Goal: Task Accomplishment & Management: Complete application form

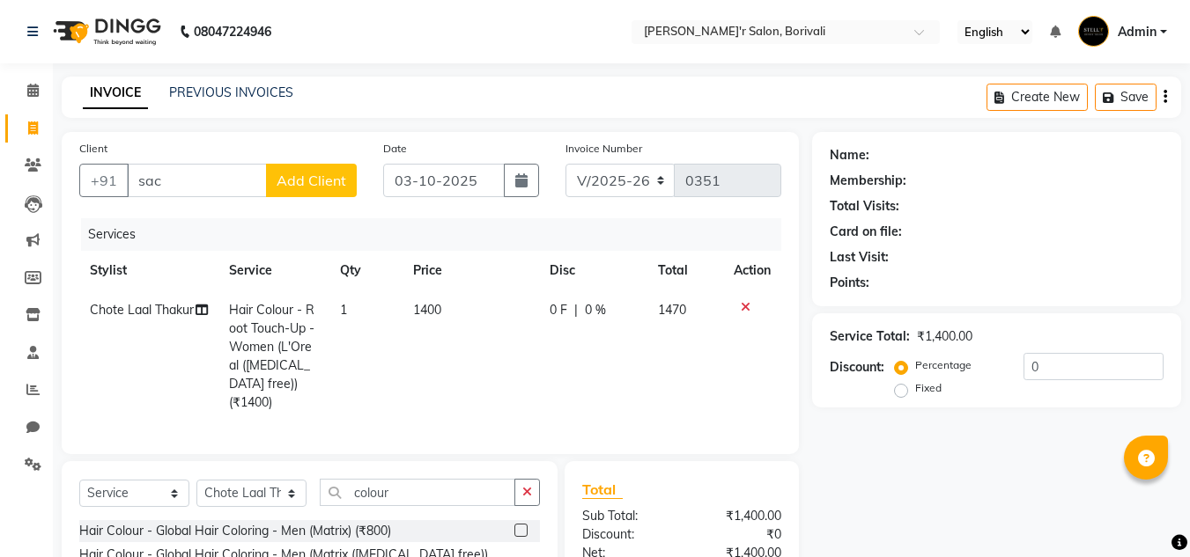
select select "8737"
select select "service"
select select "89310"
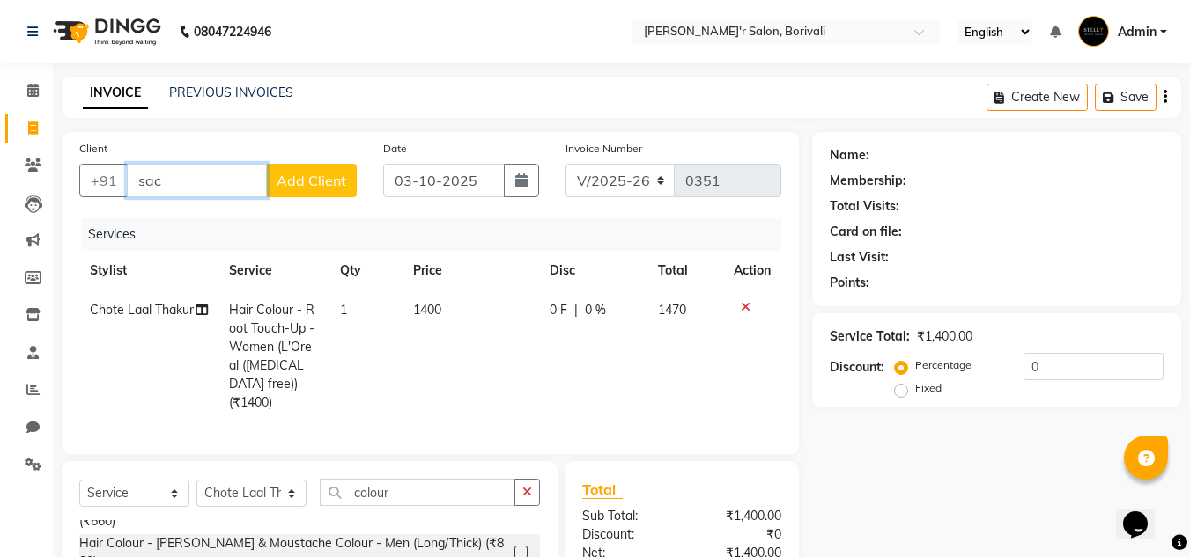
drag, startPoint x: 214, startPoint y: 168, endPoint x: 185, endPoint y: 183, distance: 32.7
click at [186, 183] on input "sac" at bounding box center [197, 180] width 140 height 33
type input "s"
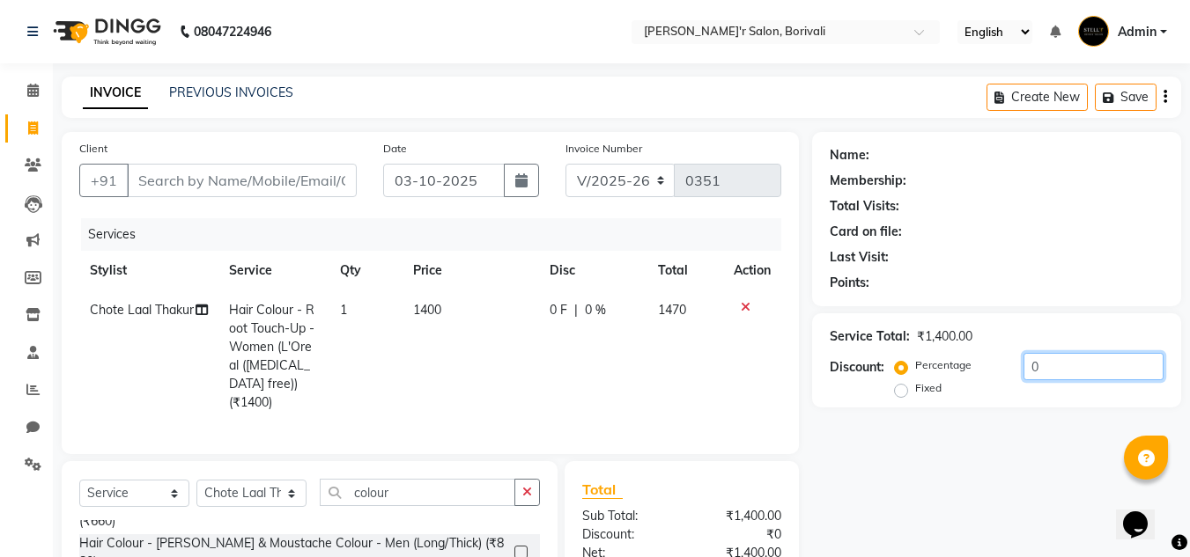
drag, startPoint x: 1063, startPoint y: 368, endPoint x: 1056, endPoint y: 379, distance: 12.7
click at [1059, 378] on input "0" at bounding box center [1093, 366] width 140 height 27
click at [1025, 368] on input "0" at bounding box center [1093, 366] width 140 height 27
click at [1055, 365] on input "0" at bounding box center [1093, 366] width 140 height 27
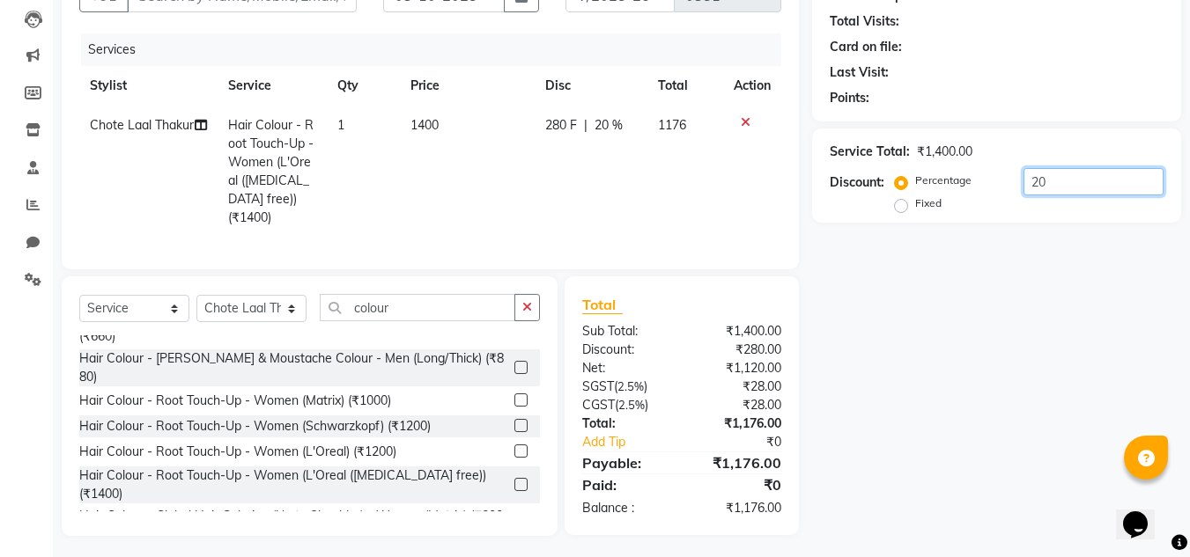
type input "2"
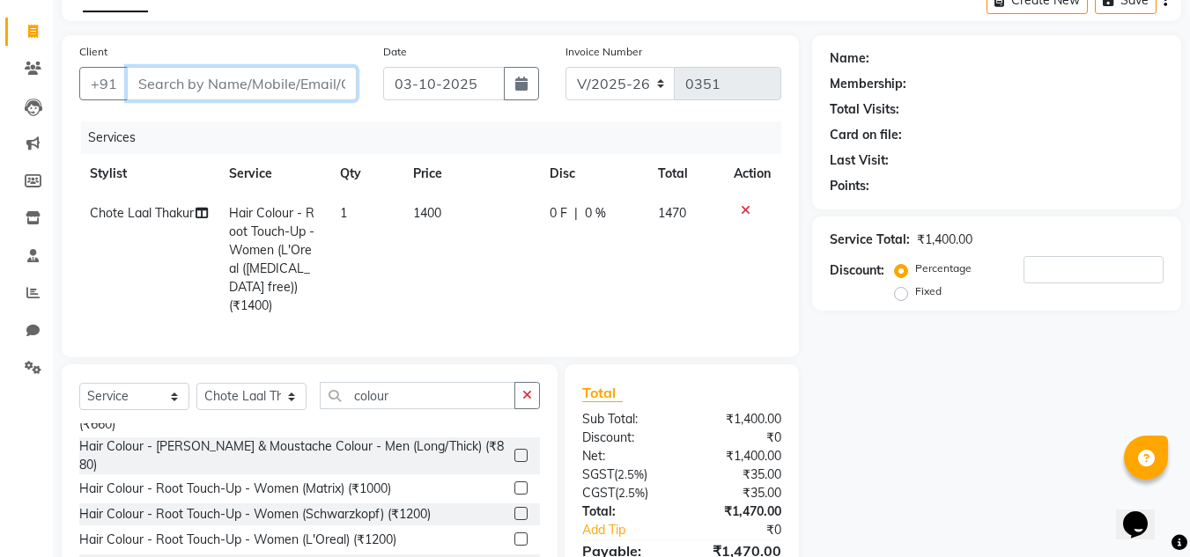
click at [300, 69] on input "Client" at bounding box center [242, 83] width 230 height 33
click at [294, 92] on input "Client" at bounding box center [242, 83] width 230 height 33
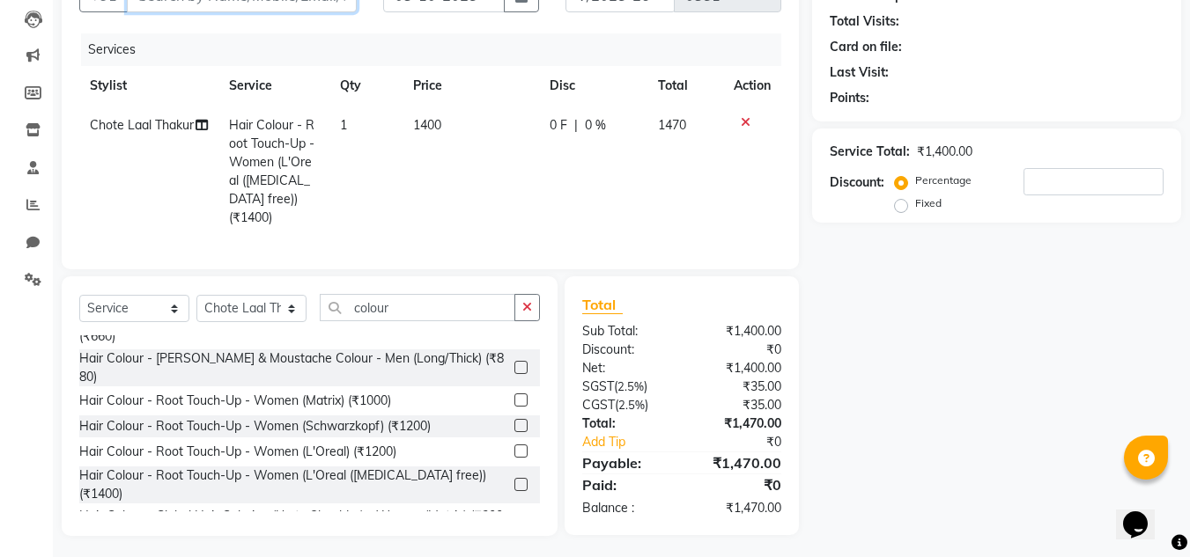
scroll to position [9, 0]
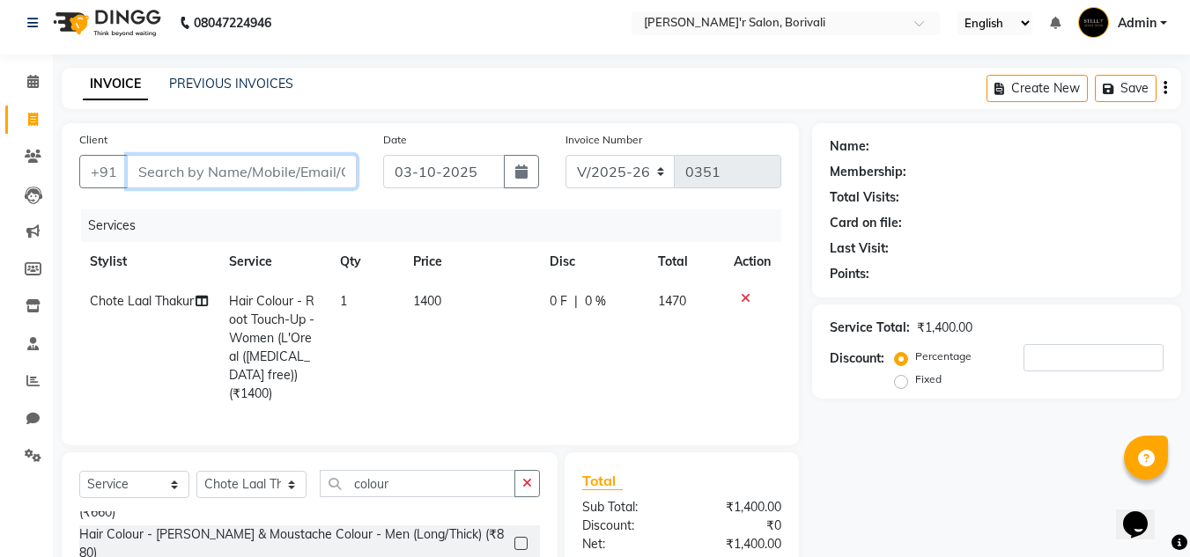
click at [205, 159] on input "Client" at bounding box center [242, 171] width 230 height 33
type input "9"
type input "0"
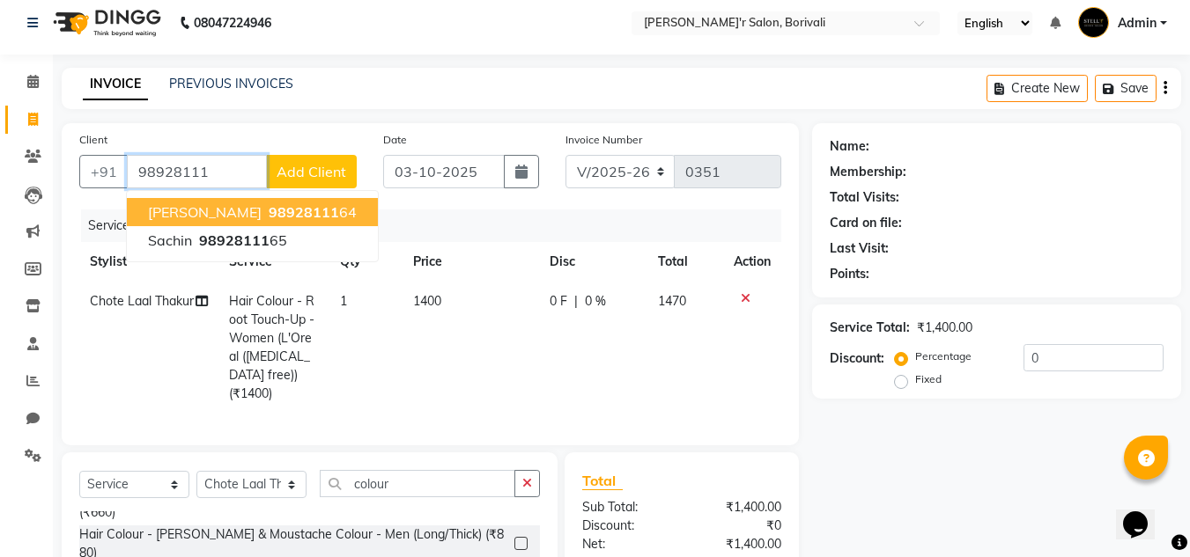
click at [280, 205] on span "98928111" at bounding box center [304, 212] width 70 height 18
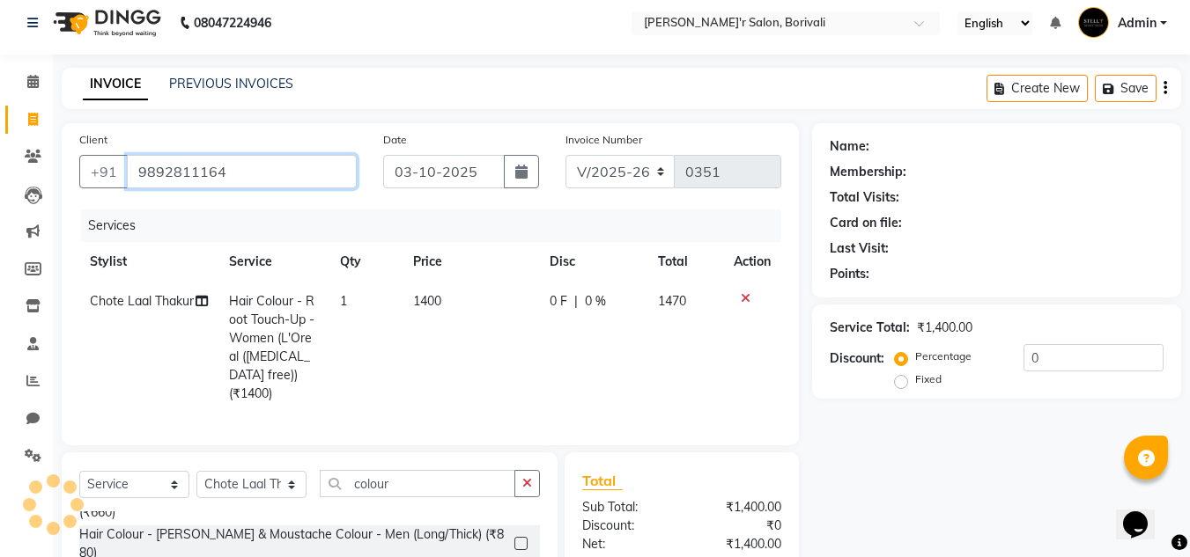
type input "9892811164"
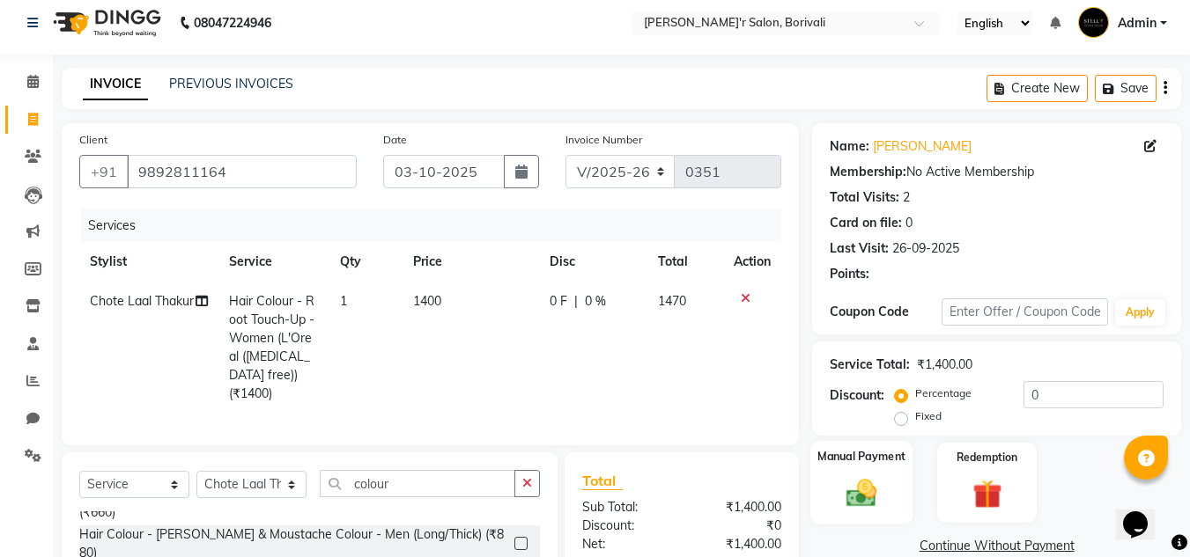
scroll to position [185, 0]
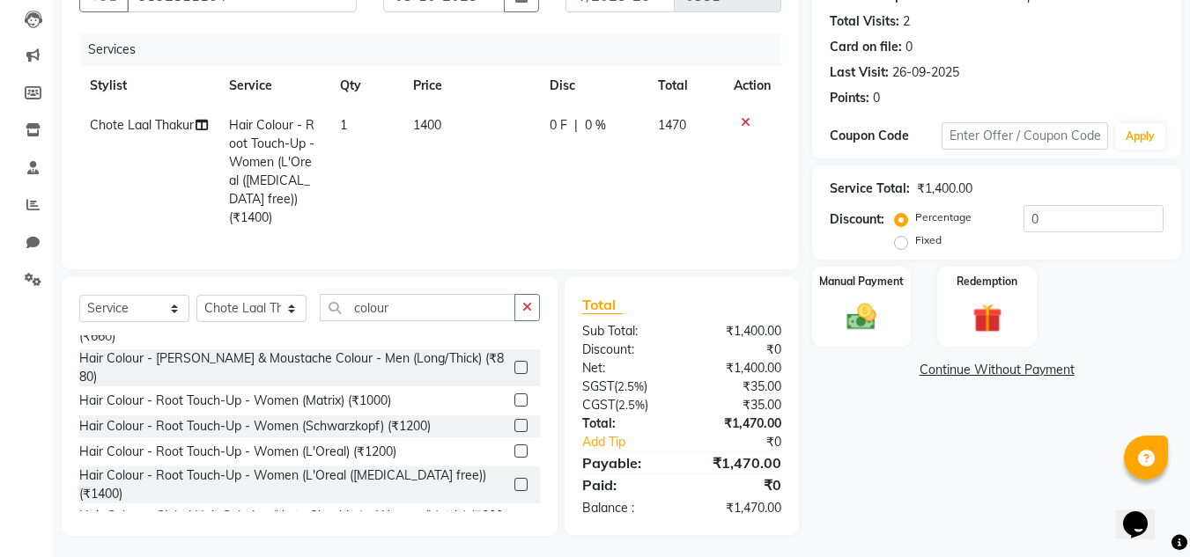
click at [1044, 234] on div "Percentage Fixed 0" at bounding box center [1030, 229] width 265 height 48
click at [1055, 219] on input "0" at bounding box center [1093, 218] width 140 height 27
type input "20"
click at [876, 277] on label "Manual Payment" at bounding box center [861, 280] width 88 height 17
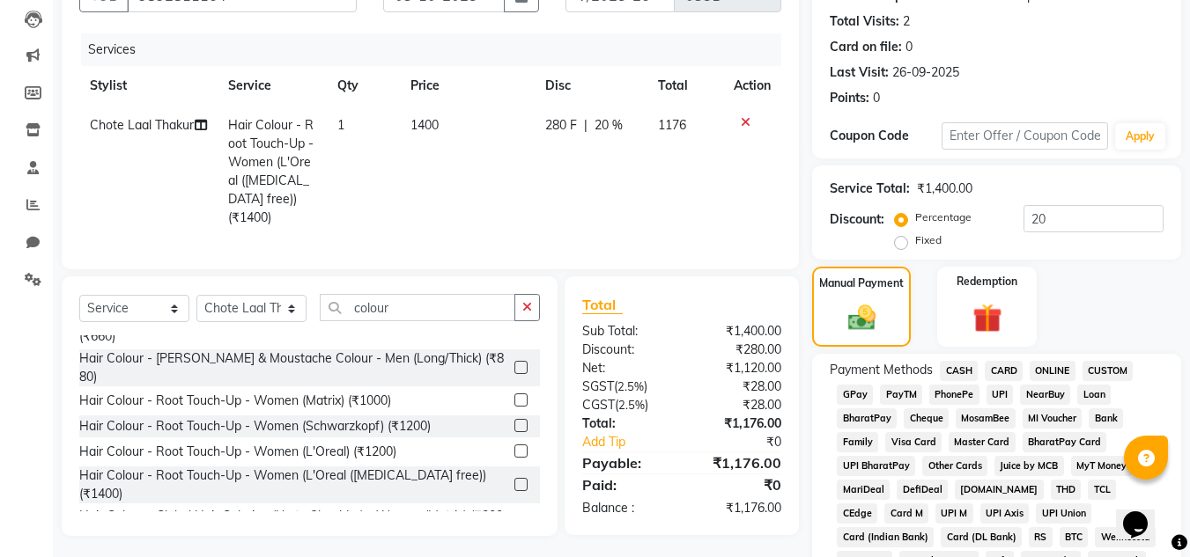
click at [859, 386] on span "GPay" at bounding box center [855, 395] width 36 height 20
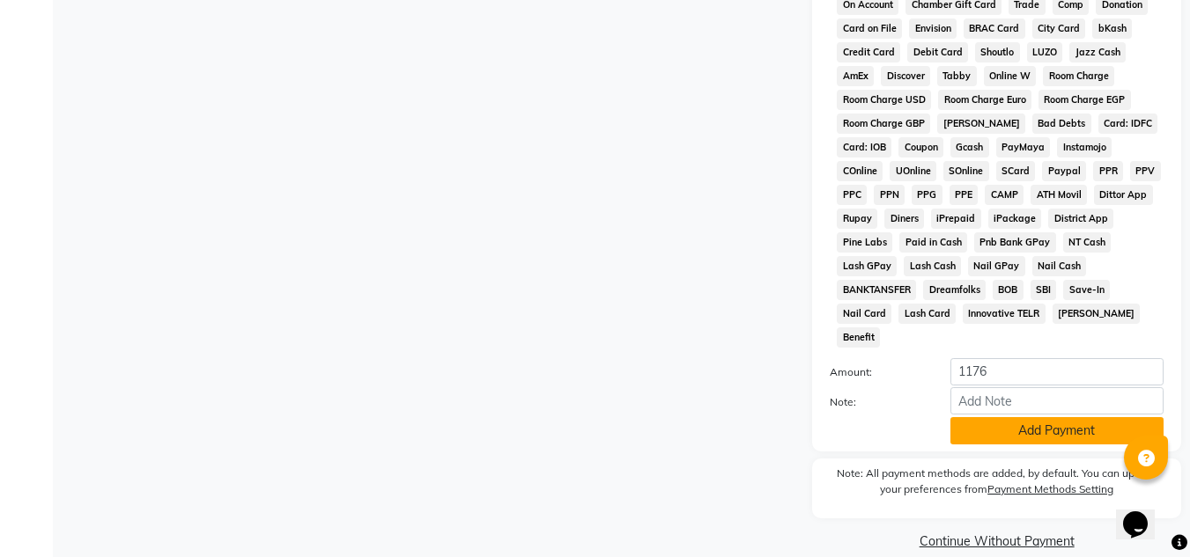
click at [1097, 417] on button "Add Payment" at bounding box center [1056, 430] width 213 height 27
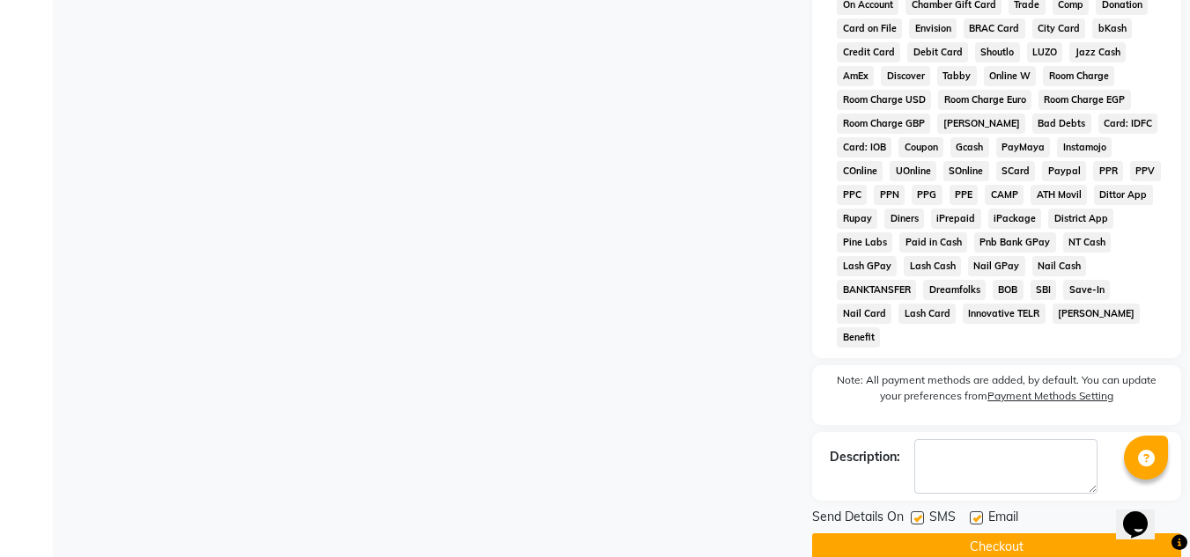
click at [1027, 534] on button "Checkout" at bounding box center [996, 547] width 369 height 27
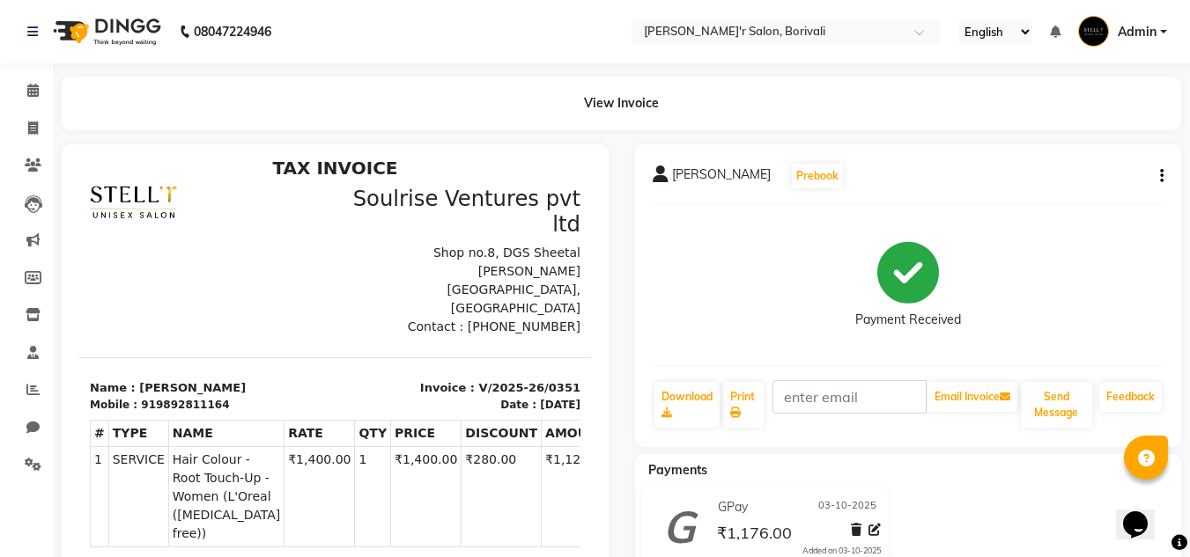
scroll to position [14, 0]
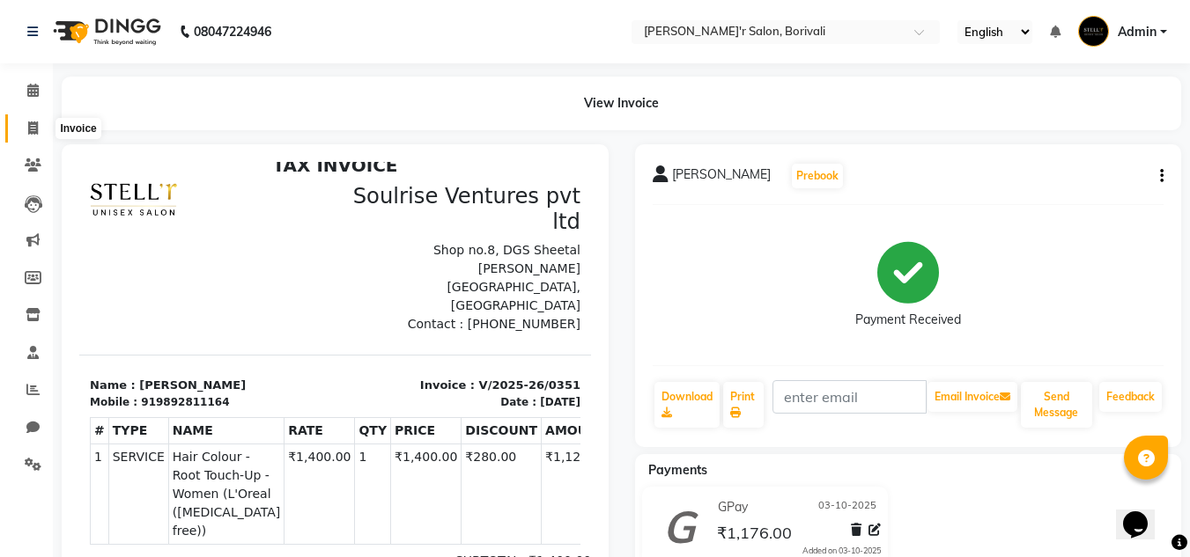
click at [28, 128] on icon at bounding box center [33, 128] width 10 height 13
select select "8737"
select select "service"
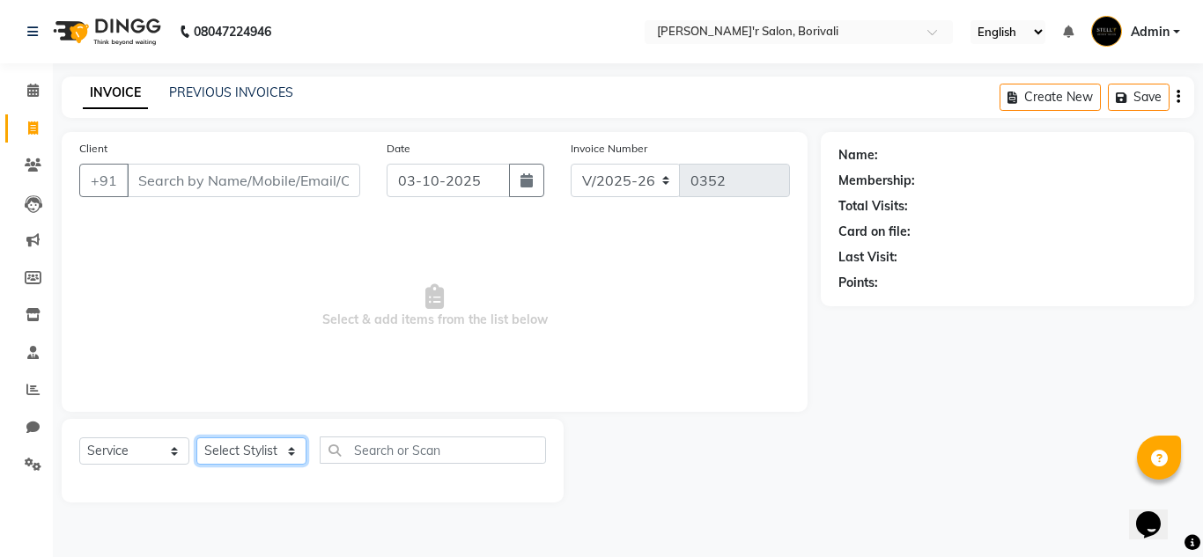
click at [279, 448] on select "Select Stylist [PERSON_NAME] Chote Laal [PERSON_NAME] [PERSON_NAME] [PERSON_NAM…" at bounding box center [251, 451] width 110 height 27
select select "89313"
click at [196, 438] on select "Select Stylist [PERSON_NAME] Chote Laal [PERSON_NAME] [PERSON_NAME] [PERSON_NAM…" at bounding box center [251, 451] width 110 height 27
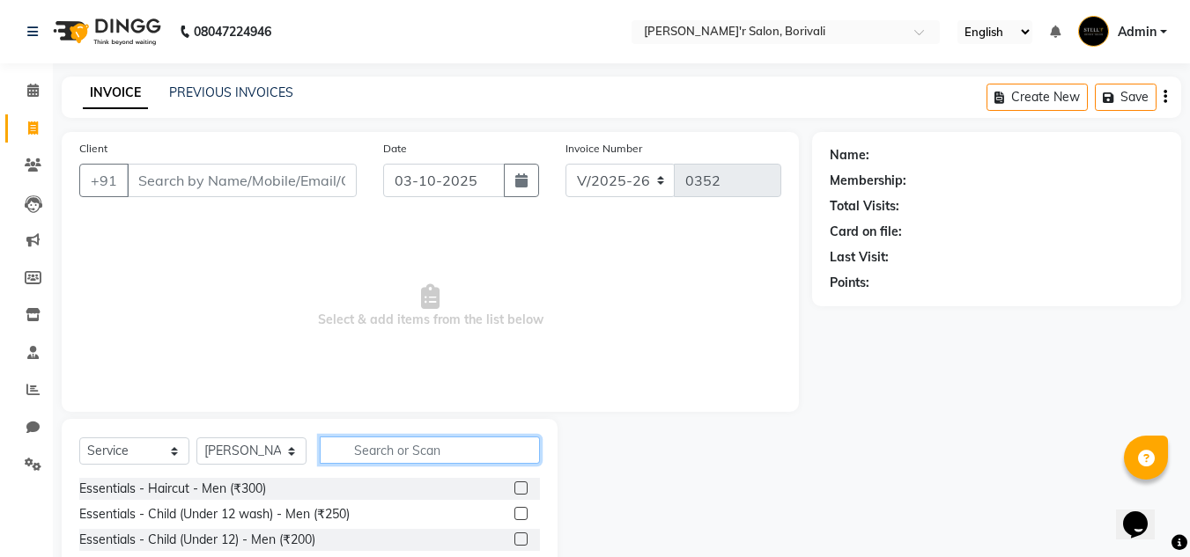
click at [381, 460] on input "text" at bounding box center [430, 450] width 220 height 27
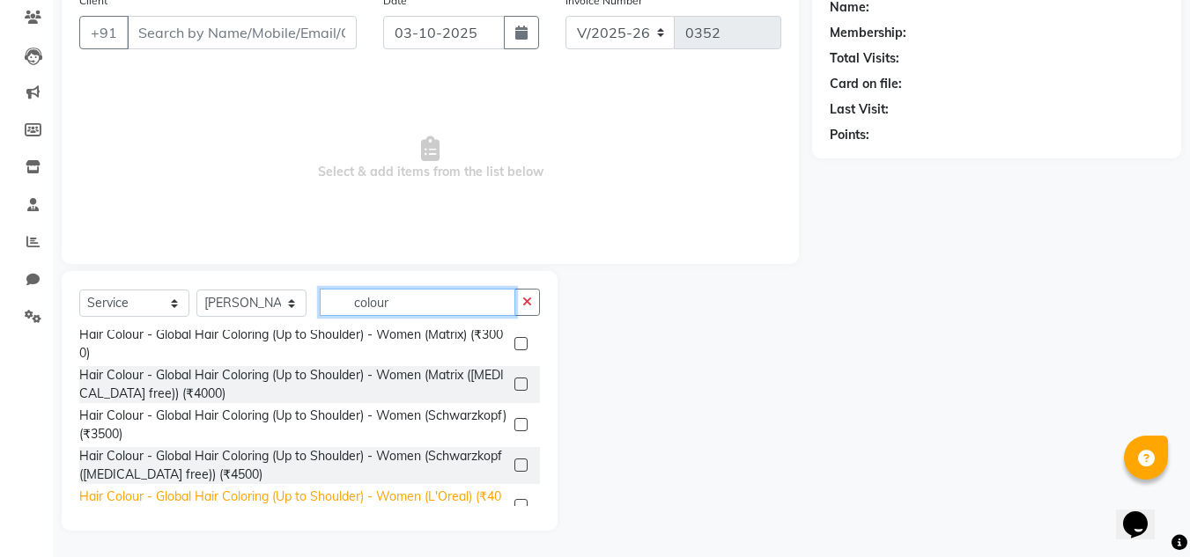
scroll to position [616, 0]
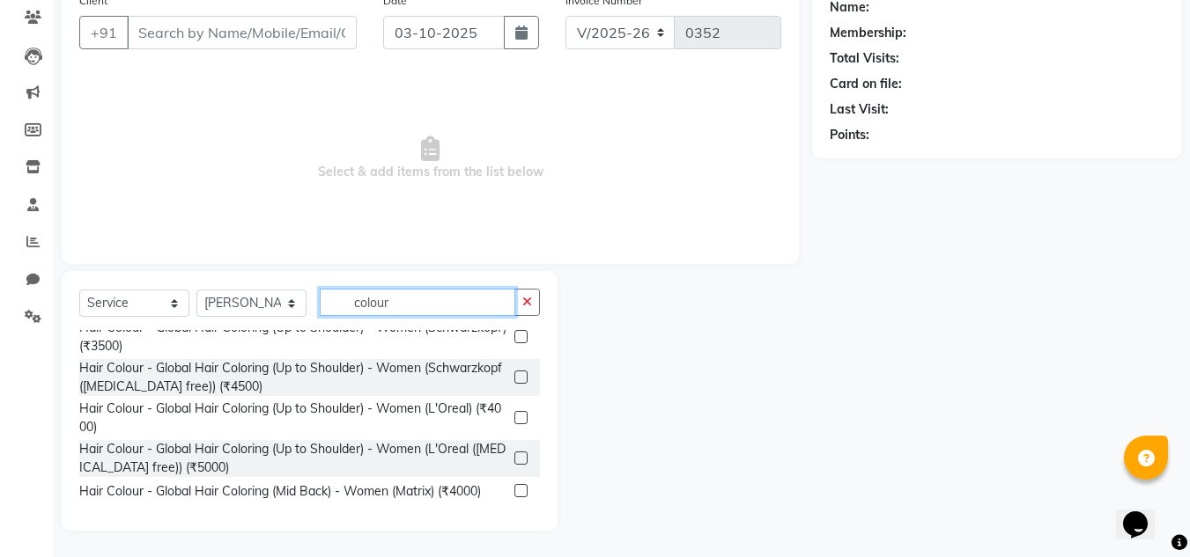
click at [426, 297] on input "colour" at bounding box center [418, 302] width 196 height 27
type input "c"
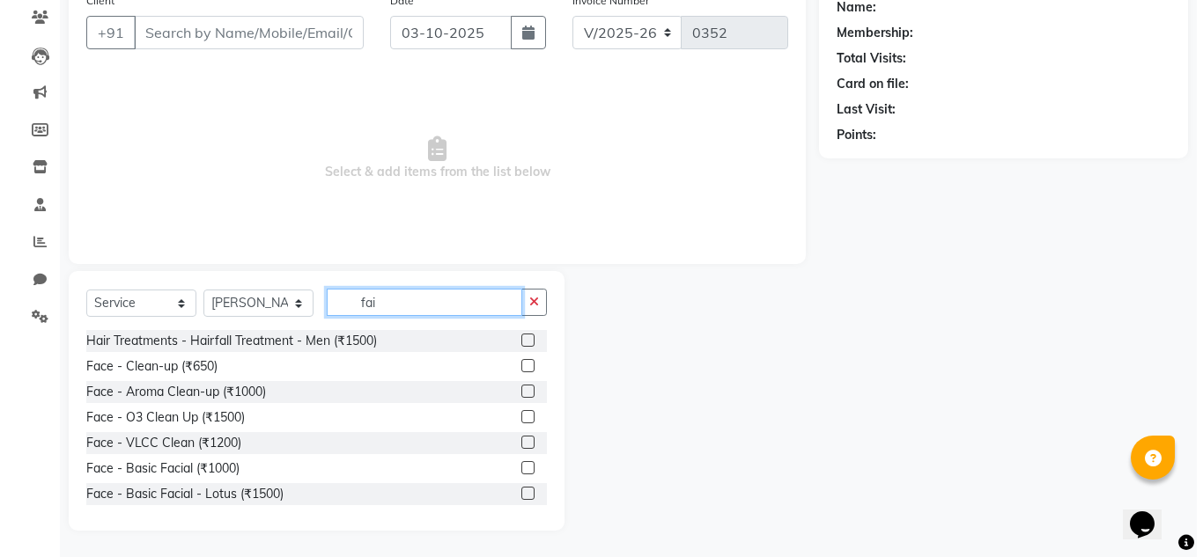
scroll to position [0, 0]
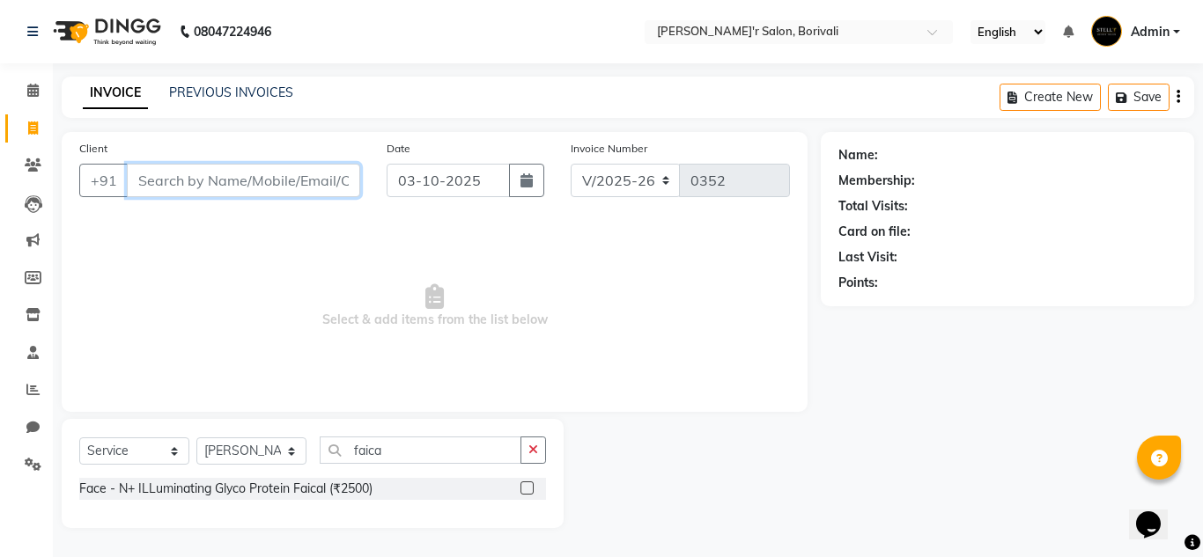
click at [264, 170] on input "Client" at bounding box center [243, 180] width 233 height 33
click at [438, 468] on div "Select Service Product Membership Package Voucher Prepaid Gift Card Select Styl…" at bounding box center [312, 457] width 467 height 41
click at [438, 465] on div "Select Service Product Membership Package Voucher Prepaid Gift Card Select Styl…" at bounding box center [312, 457] width 467 height 41
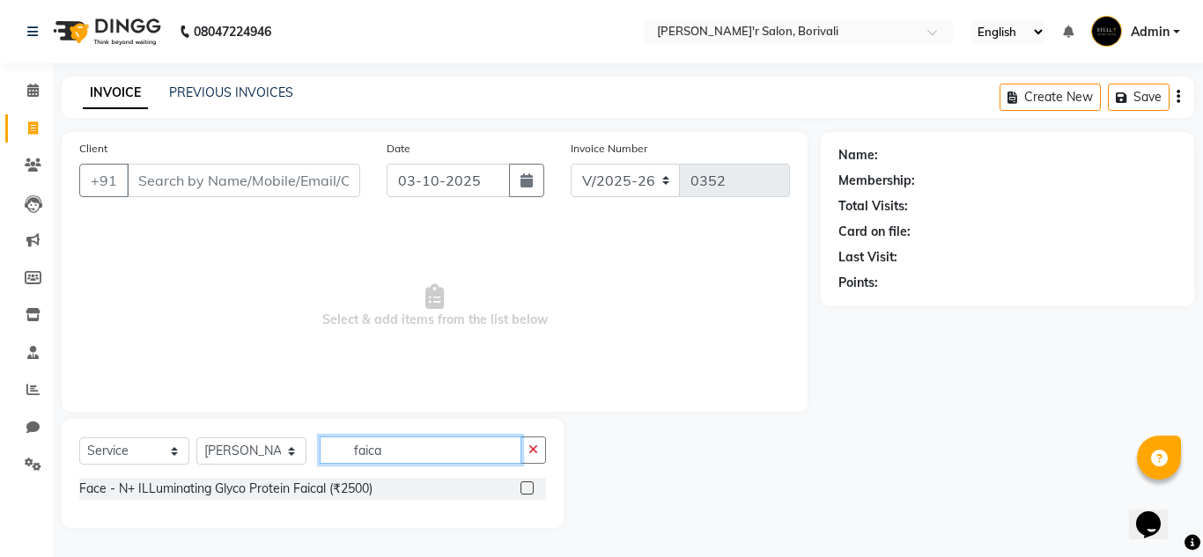
click at [438, 462] on input "faica" at bounding box center [421, 450] width 202 height 27
type input "f"
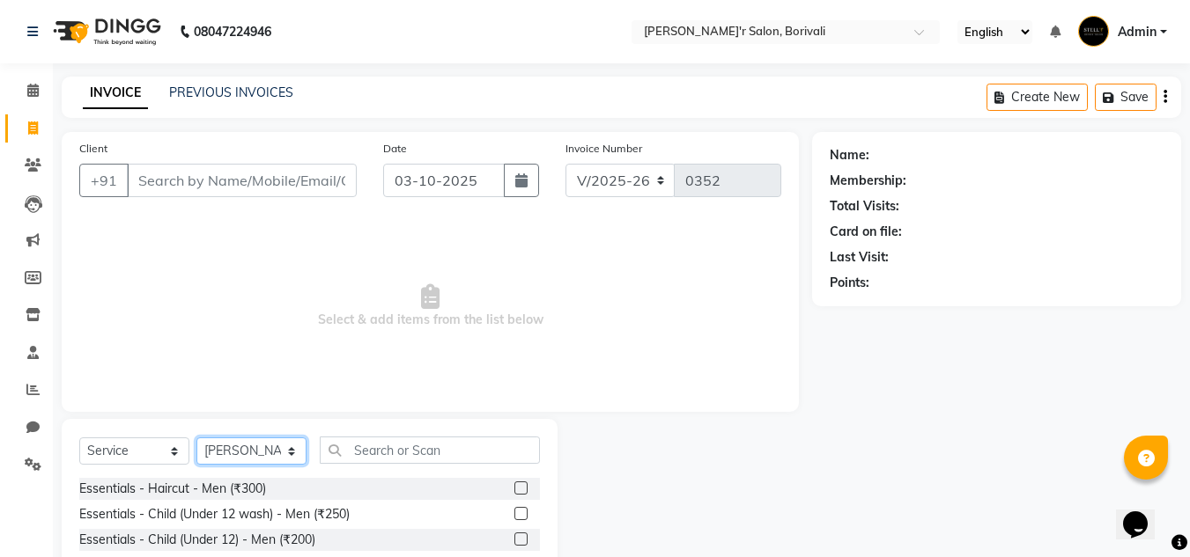
click at [286, 446] on select "Select Stylist [PERSON_NAME] Chote Laal [PERSON_NAME] [PERSON_NAME] [PERSON_NAM…" at bounding box center [251, 451] width 110 height 27
select select
click at [196, 438] on select "Select Stylist [PERSON_NAME] Chote Laal [PERSON_NAME] [PERSON_NAME] [PERSON_NAM…" at bounding box center [251, 451] width 110 height 27
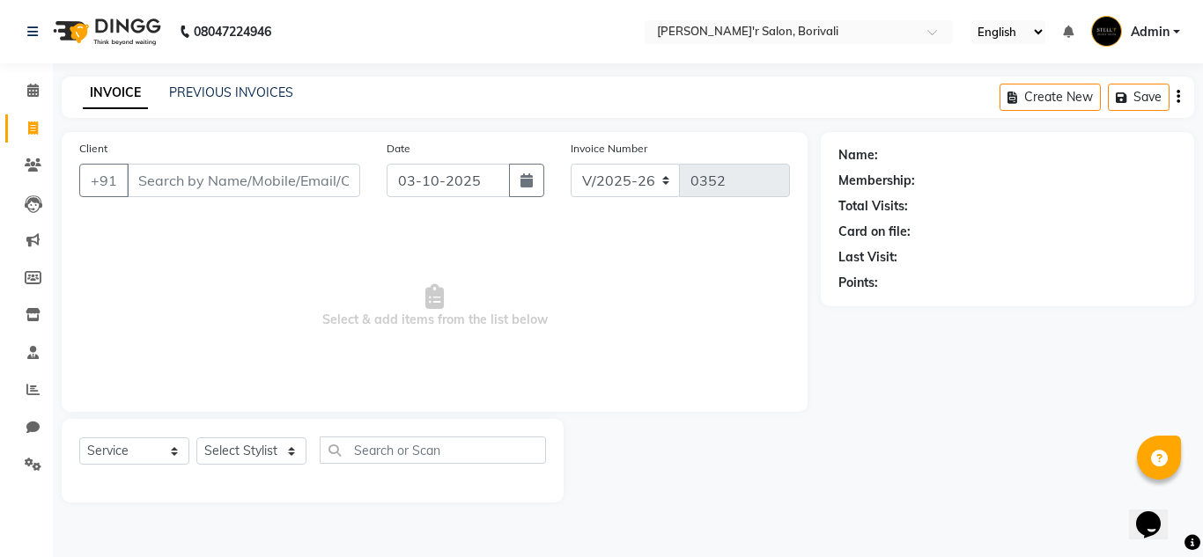
click at [476, 414] on div "Client +91 Date [DATE] Invoice Number V/2025 V/[PHONE_NUMBER] Select & add item…" at bounding box center [434, 317] width 772 height 371
click at [215, 92] on link "PREVIOUS INVOICES" at bounding box center [231, 93] width 124 height 16
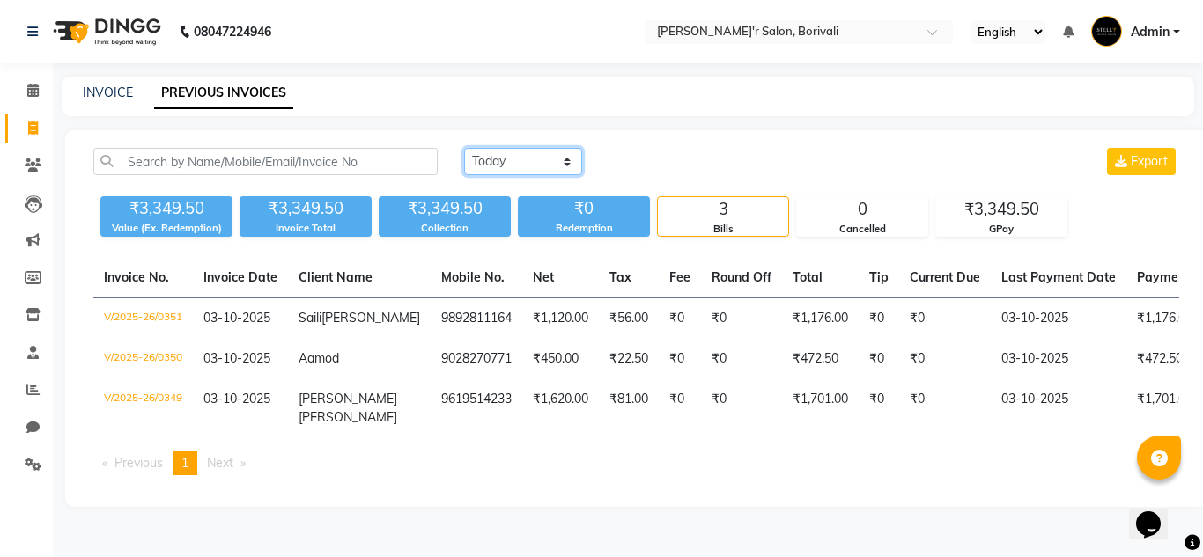
click at [564, 164] on select "[DATE] [DATE] Custom Range" at bounding box center [523, 161] width 118 height 27
click at [464, 148] on select "[DATE] [DATE] Custom Range" at bounding box center [523, 161] width 118 height 27
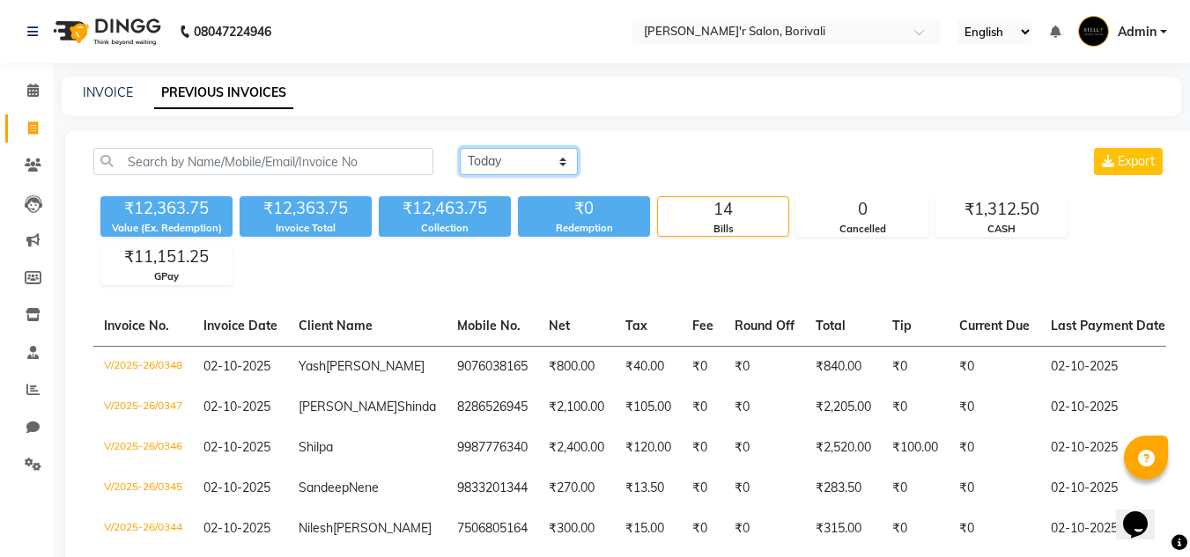
click at [558, 160] on select "[DATE] [DATE] Custom Range" at bounding box center [519, 161] width 118 height 27
select select "today"
click at [460, 148] on select "[DATE] [DATE] Custom Range" at bounding box center [519, 161] width 118 height 27
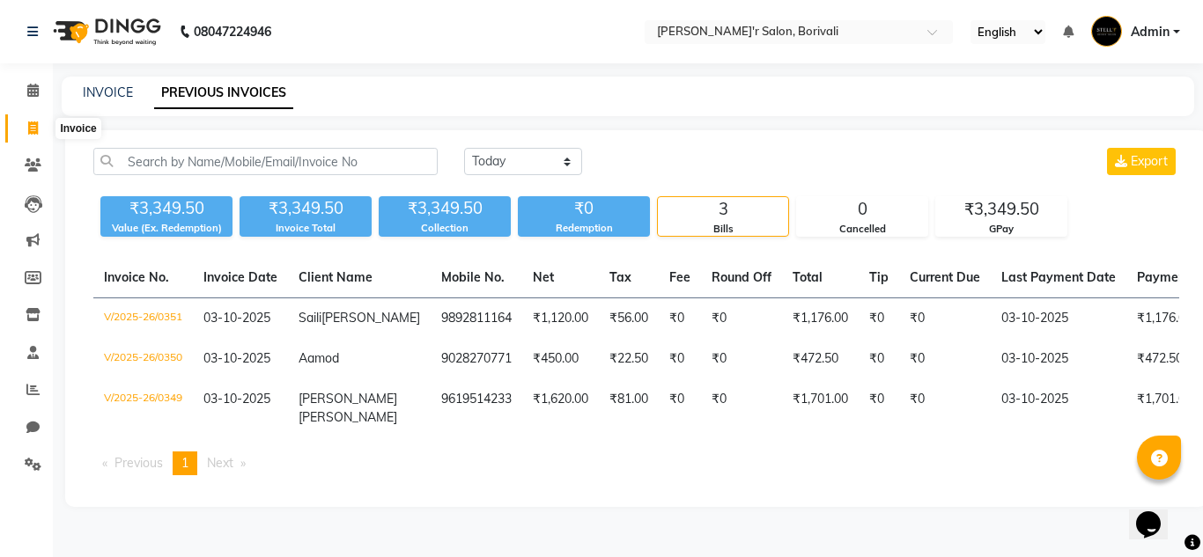
click at [31, 129] on icon at bounding box center [33, 128] width 10 height 13
select select "service"
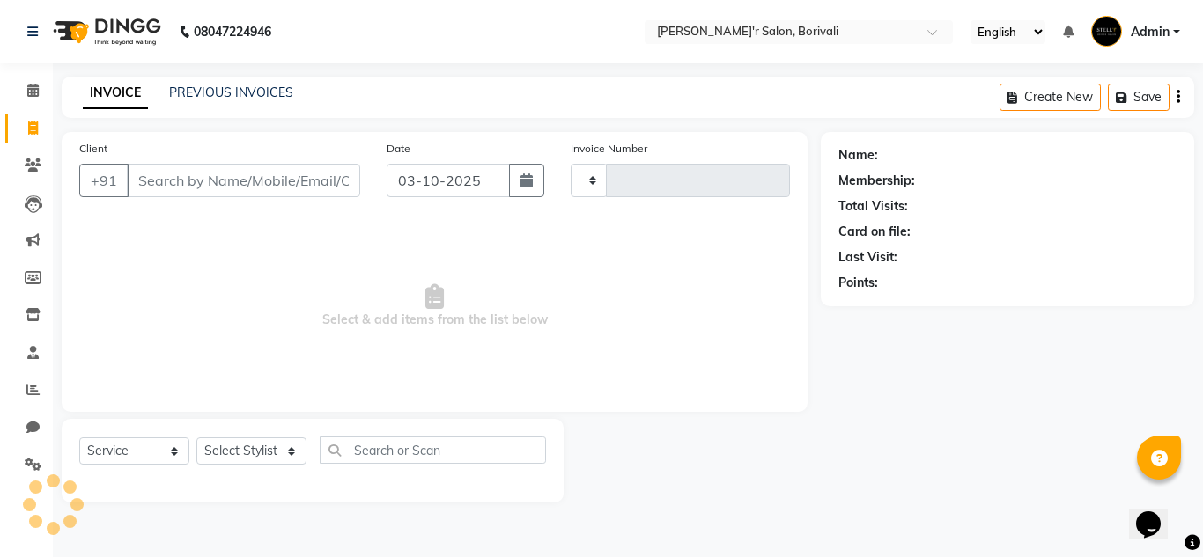
type input "0352"
select select "8737"
